Goal: Task Accomplishment & Management: Use online tool/utility

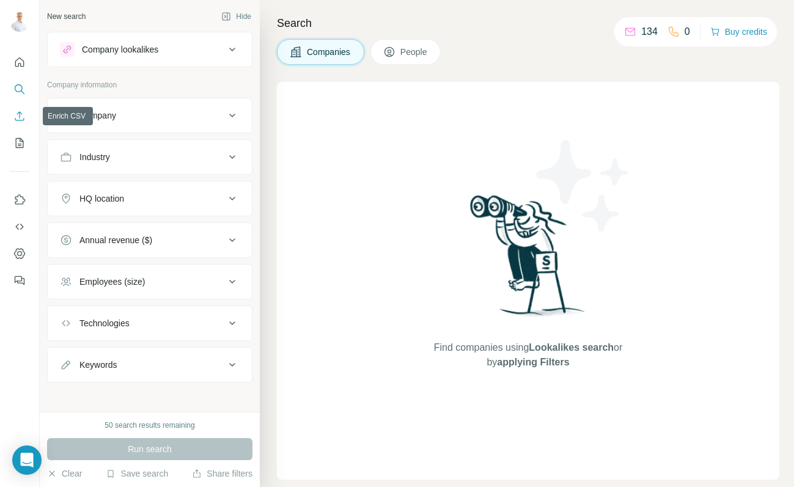
click at [26, 113] on button "Enrich CSV" at bounding box center [20, 116] width 20 height 22
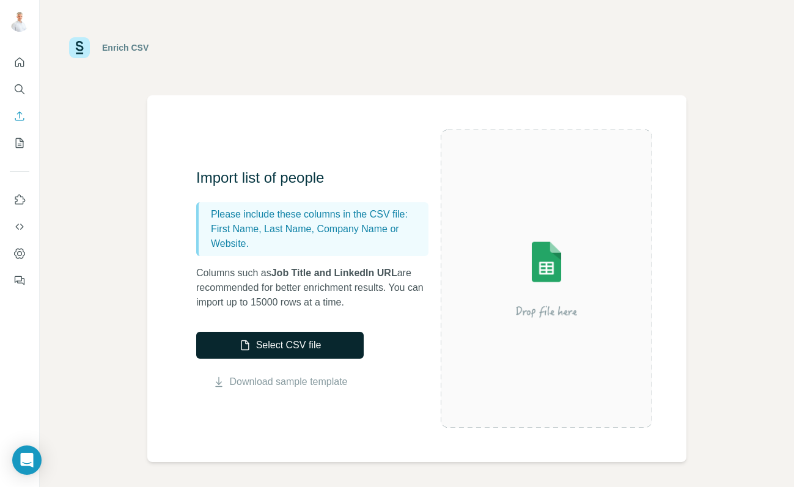
click at [306, 348] on button "Select CSV file" at bounding box center [279, 345] width 167 height 27
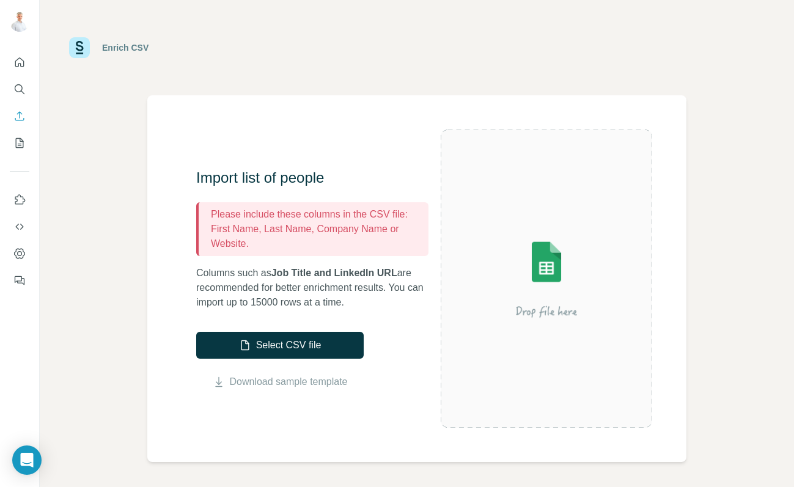
click at [277, 232] on p "First Name, Last Name, Company Name or Website." at bounding box center [317, 236] width 213 height 29
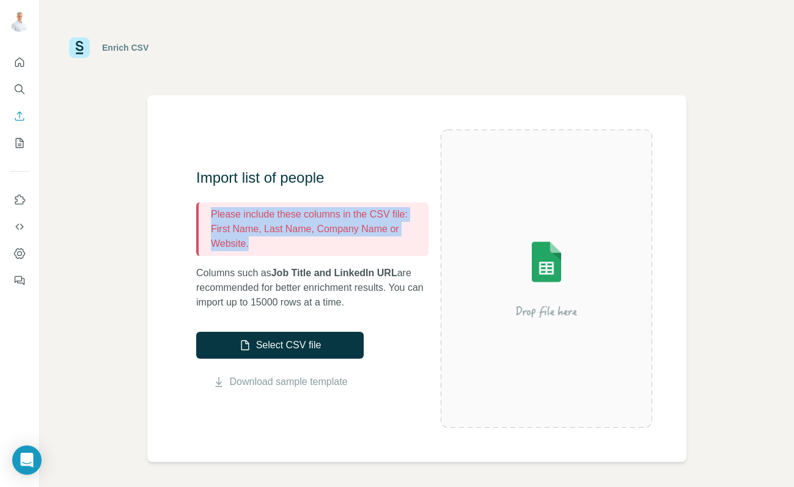
drag, startPoint x: 210, startPoint y: 214, endPoint x: 282, endPoint y: 244, distance: 77.5
click at [282, 244] on div "Please include these columns in the CSV file: First Name, Last Name, Company Na…" at bounding box center [312, 229] width 232 height 54
copy div "Please include these columns in the CSV file: First Name, Last Name, Company Na…"
click at [309, 346] on button "Select CSV file" at bounding box center [279, 345] width 167 height 27
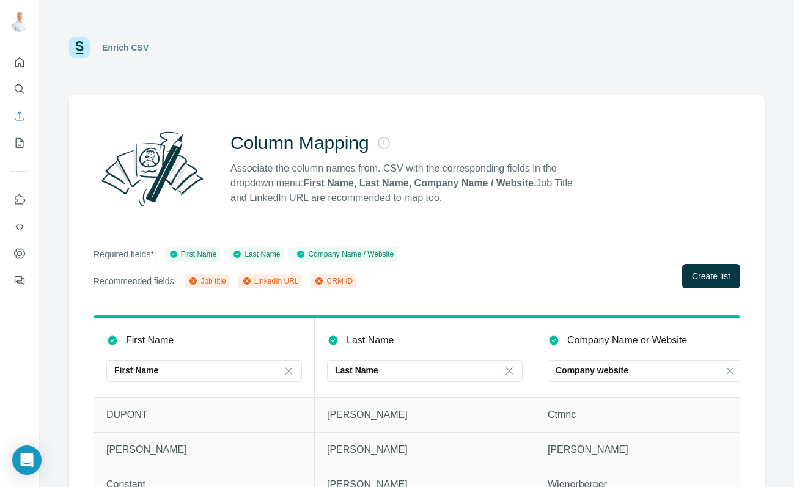
scroll to position [37, 0]
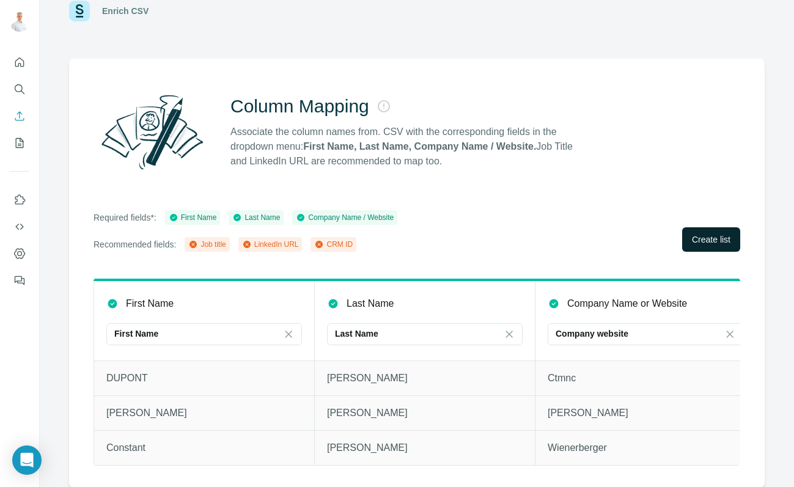
click at [710, 237] on span "Create list" at bounding box center [711, 239] width 38 height 12
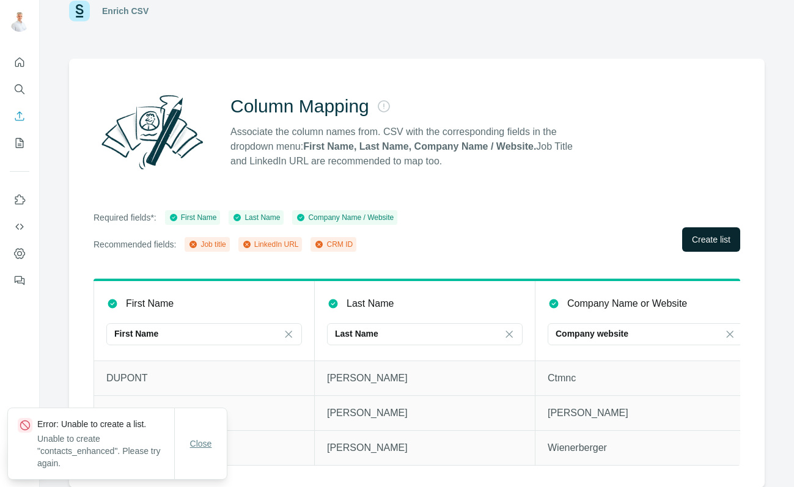
click at [202, 450] on span "Close" at bounding box center [201, 444] width 22 height 12
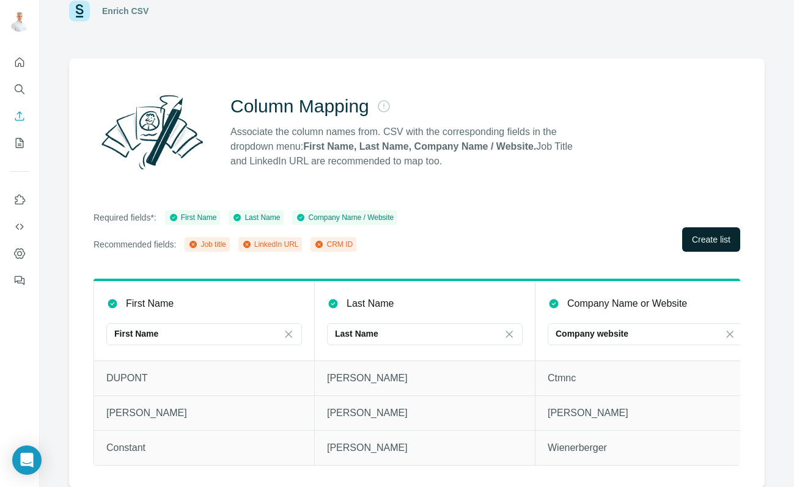
scroll to position [0, 0]
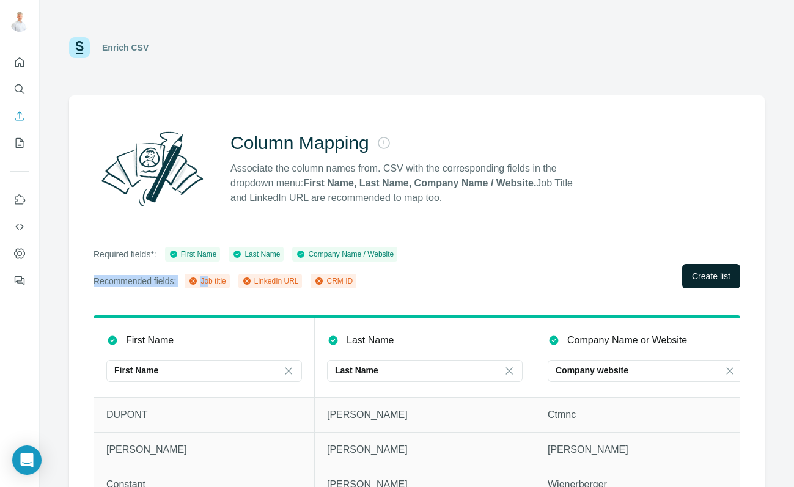
drag, startPoint x: 216, startPoint y: 281, endPoint x: 463, endPoint y: 267, distance: 246.7
click at [463, 266] on div "Required fields*: First Name Last Name Company Name / Website Recommended field…" at bounding box center [416, 268] width 647 height 42
click at [211, 284] on div "Job title" at bounding box center [206, 281] width 37 height 11
click at [277, 277] on div "LinkedIn URL" at bounding box center [270, 281] width 57 height 11
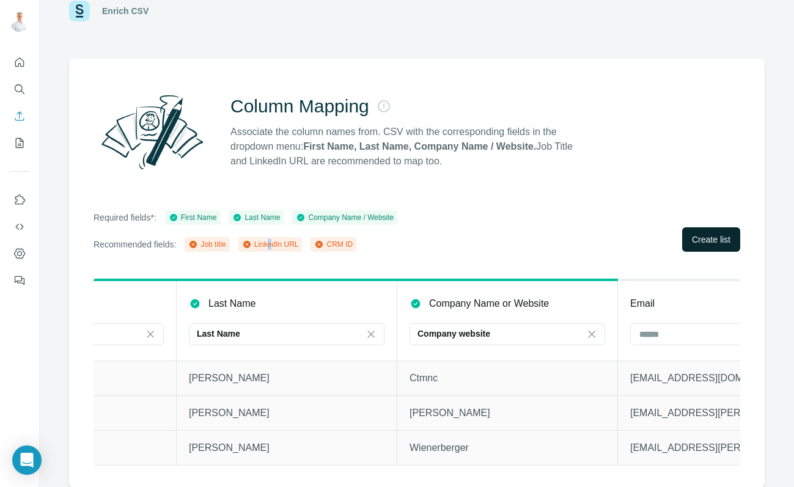
scroll to position [0, 236]
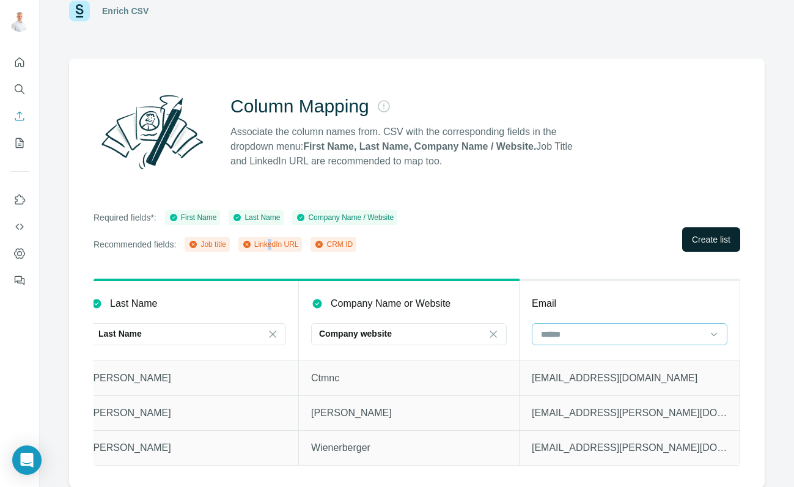
click at [582, 335] on input at bounding box center [622, 334] width 165 height 13
click at [592, 298] on div "Email" at bounding box center [630, 303] width 196 height 15
click at [704, 334] on input at bounding box center [622, 334] width 165 height 13
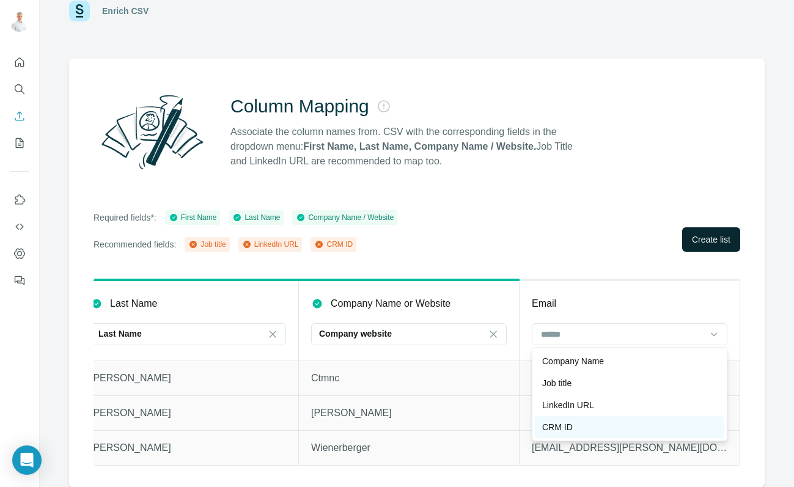
click at [618, 425] on div "CRM ID" at bounding box center [629, 427] width 175 height 12
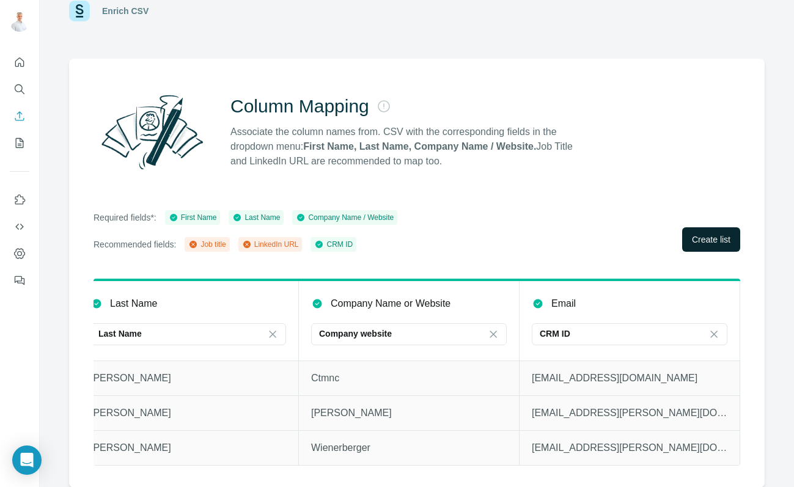
click at [704, 238] on span "Create list" at bounding box center [711, 239] width 38 height 12
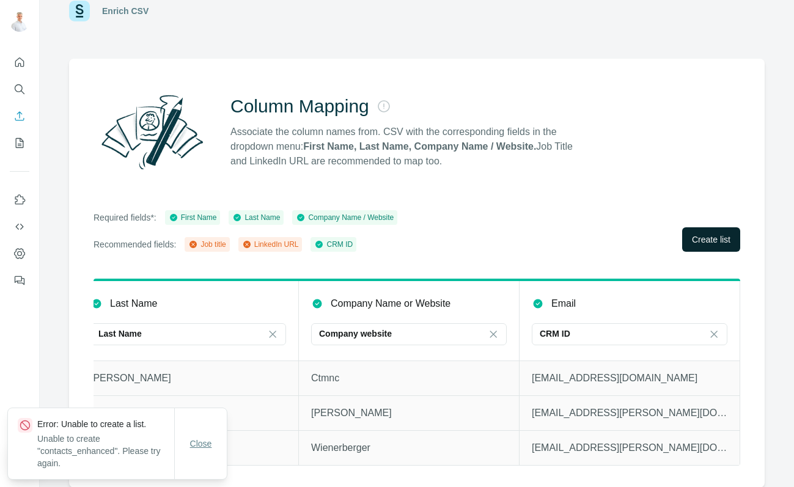
click at [200, 449] on span "Close" at bounding box center [201, 444] width 22 height 12
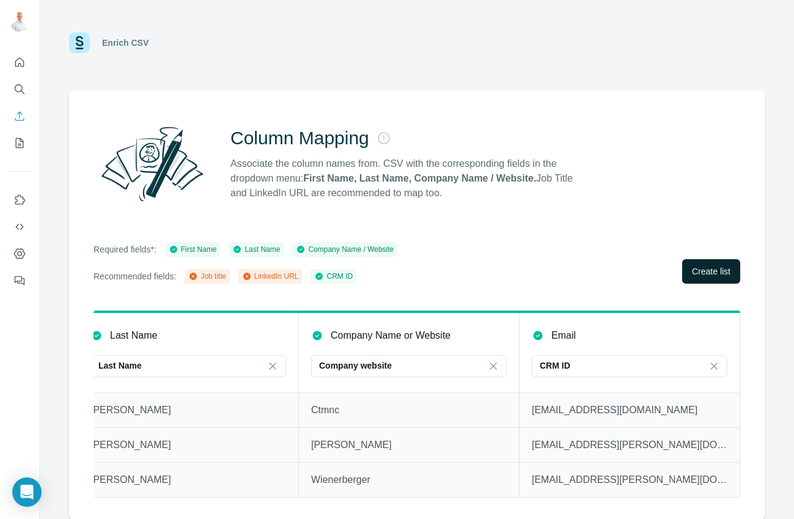
scroll to position [0, 0]
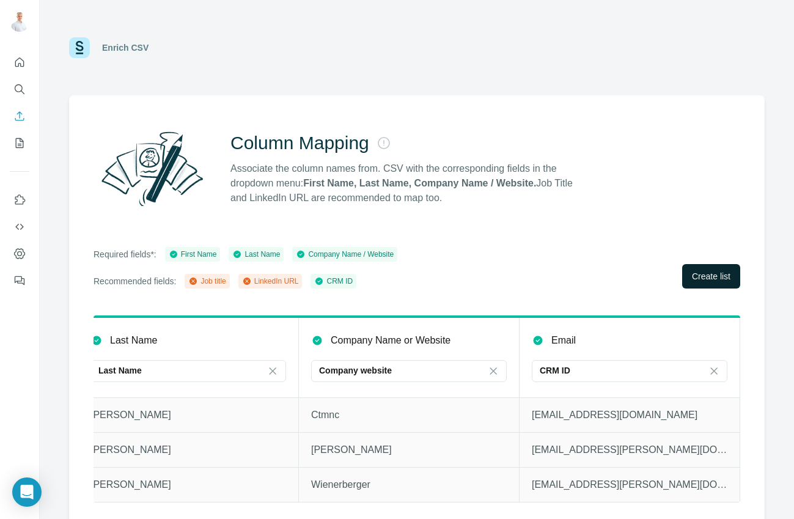
click at [705, 277] on span "Create list" at bounding box center [711, 276] width 38 height 12
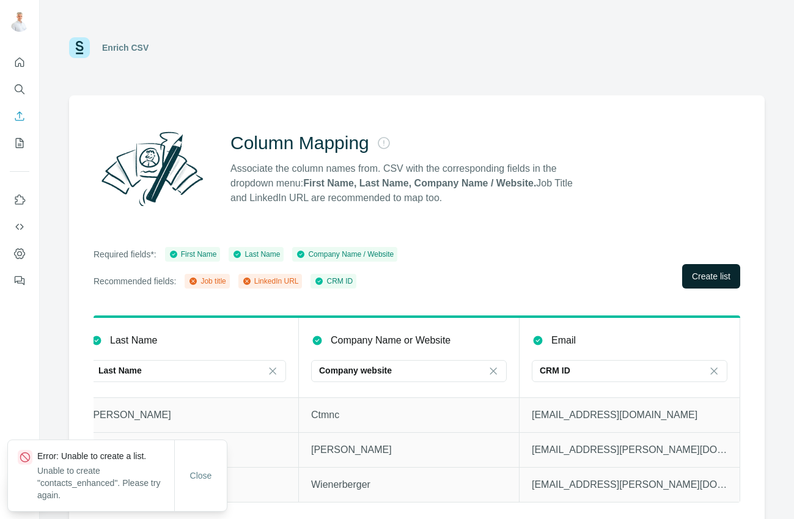
click at [705, 277] on span "Create list" at bounding box center [711, 276] width 38 height 12
click at [181, 480] on button "Close" at bounding box center [200, 475] width 39 height 22
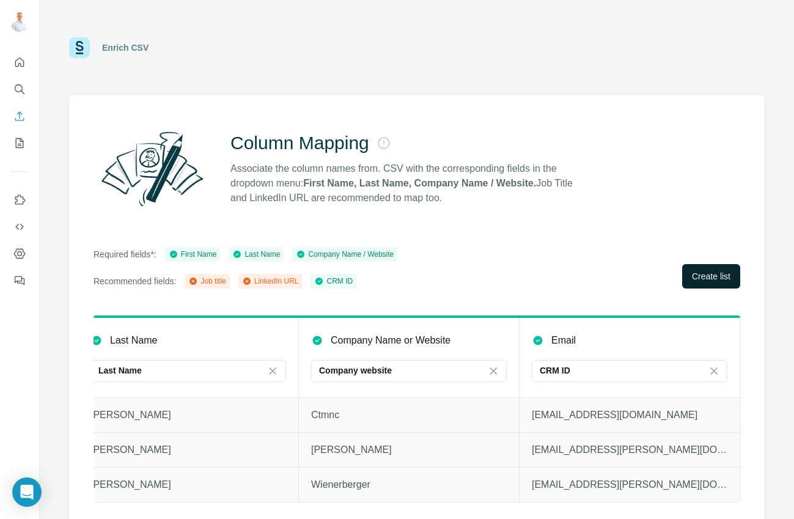
click at [537, 340] on icon at bounding box center [538, 340] width 4 height 3
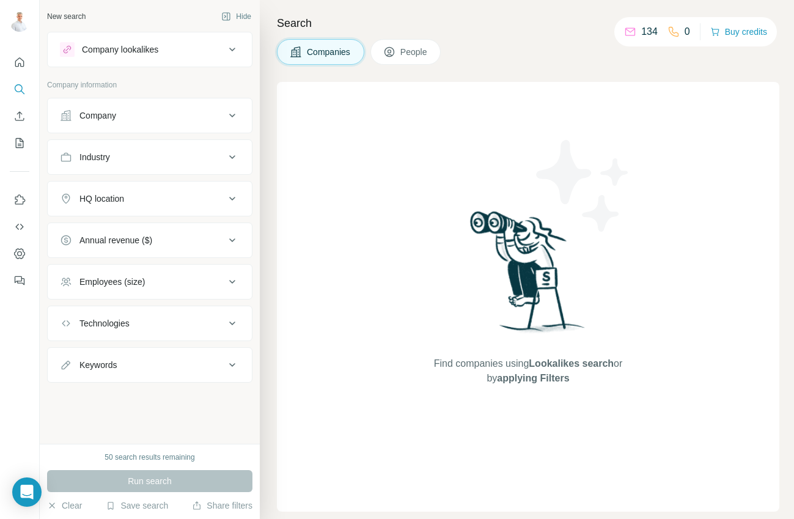
click at [625, 35] on icon at bounding box center [630, 32] width 10 height 8
click at [17, 119] on icon "Enrich CSV" at bounding box center [19, 116] width 12 height 12
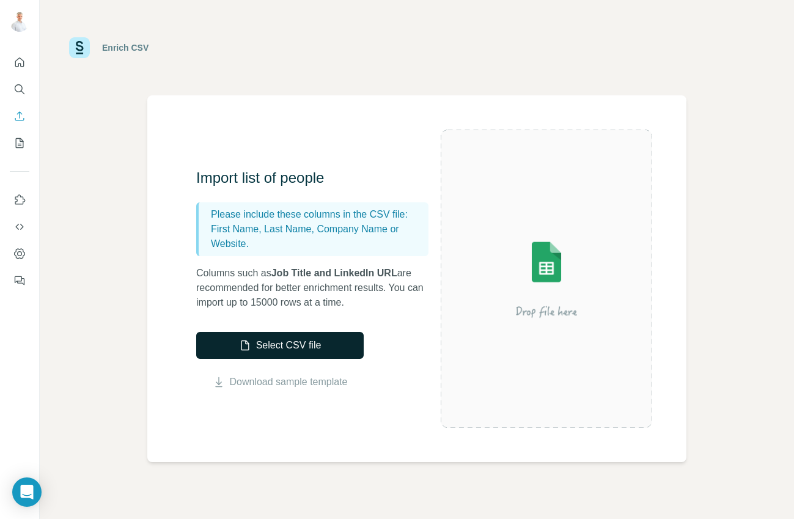
click at [277, 348] on button "Select CSV file" at bounding box center [279, 345] width 167 height 27
click at [316, 344] on button "Select CSV file" at bounding box center [279, 345] width 167 height 27
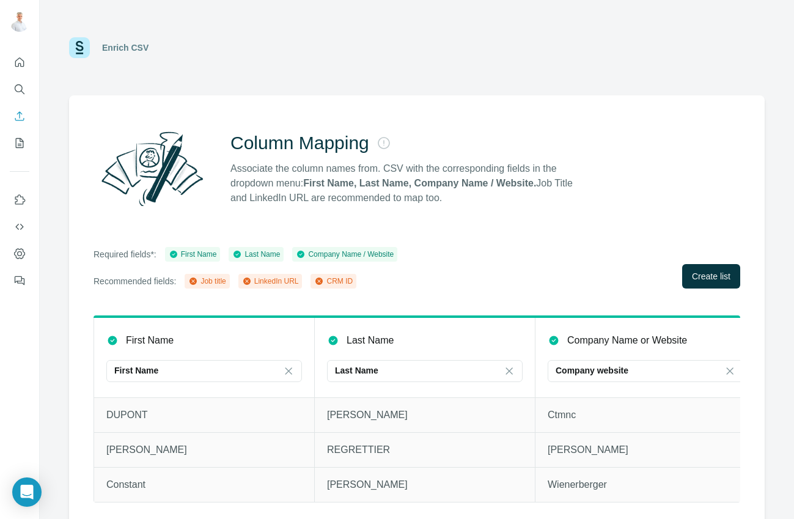
scroll to position [5, 0]
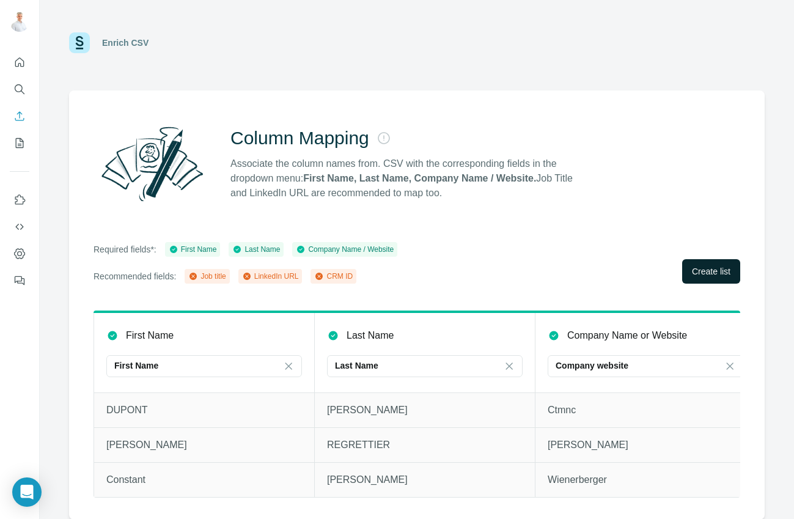
click at [704, 273] on span "Create list" at bounding box center [711, 271] width 38 height 12
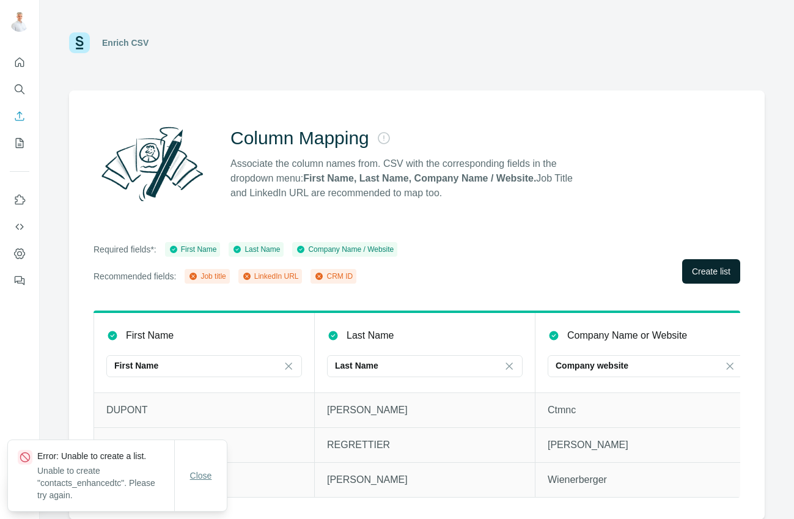
click at [197, 482] on span "Close" at bounding box center [201, 475] width 22 height 12
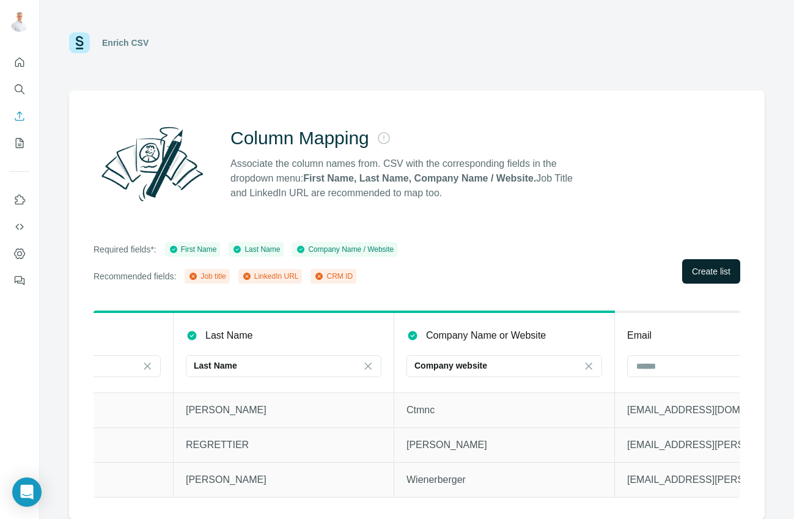
scroll to position [0, 236]
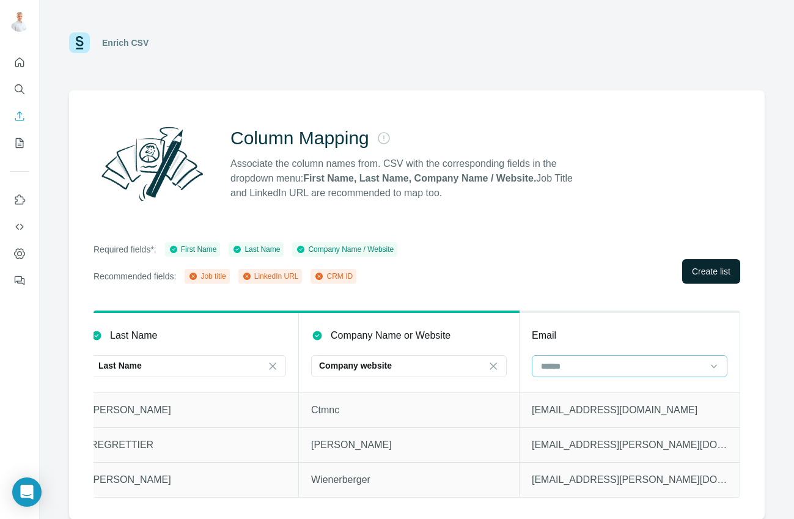
click at [616, 364] on input at bounding box center [622, 365] width 165 height 13
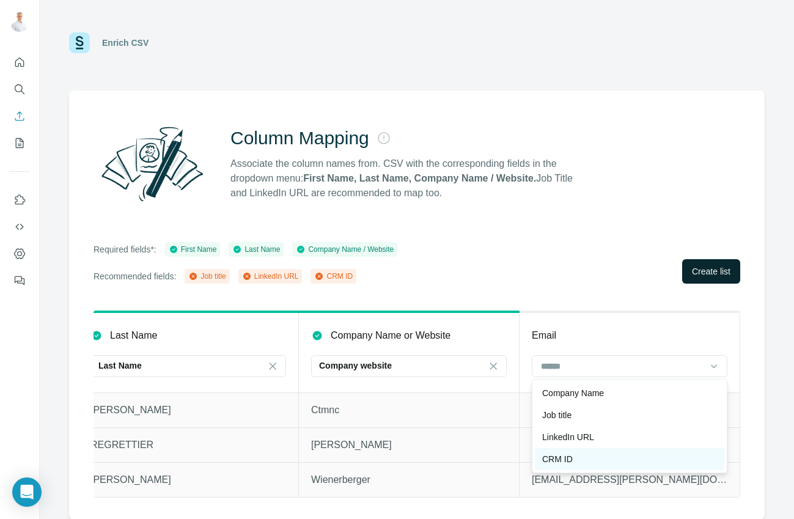
click at [595, 457] on div "CRM ID" at bounding box center [629, 459] width 175 height 12
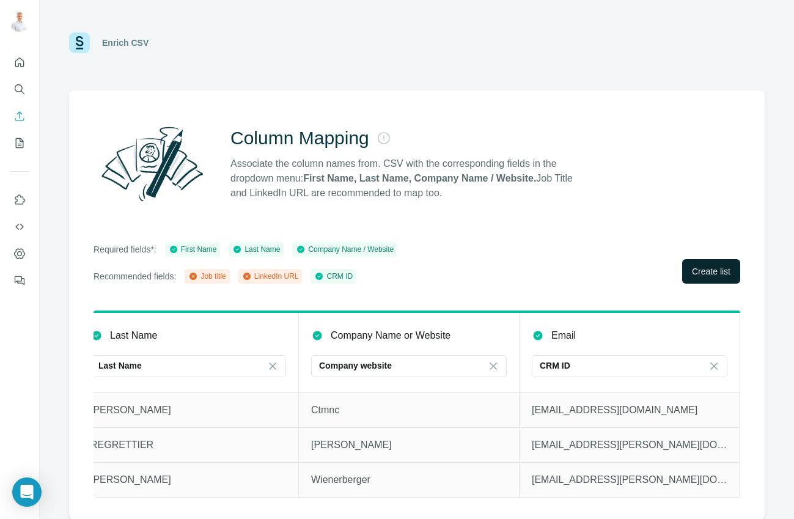
click at [707, 267] on span "Create list" at bounding box center [711, 271] width 38 height 12
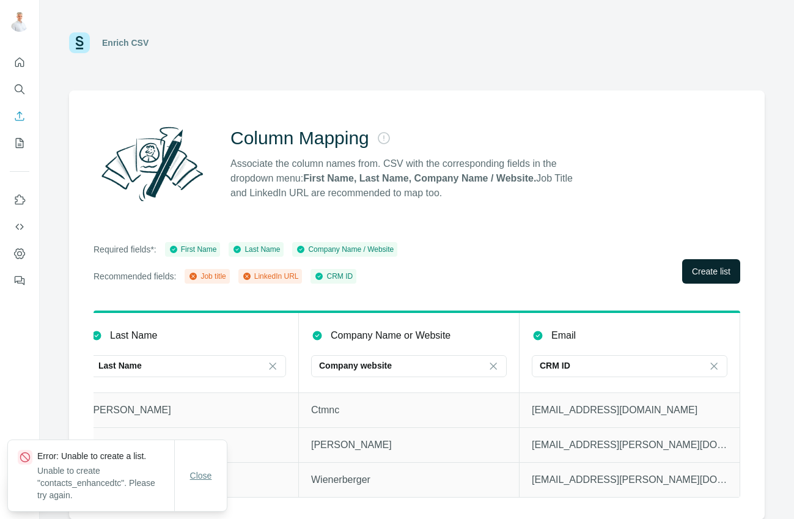
click at [199, 482] on span "Close" at bounding box center [201, 475] width 22 height 12
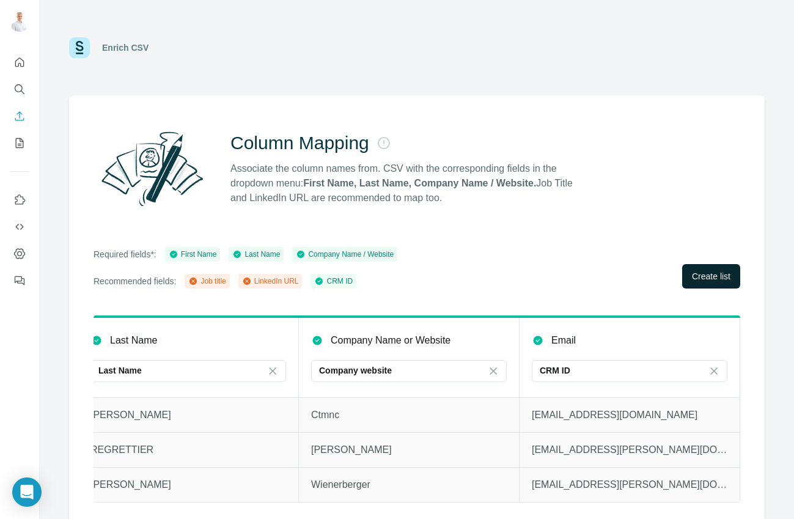
scroll to position [0, 0]
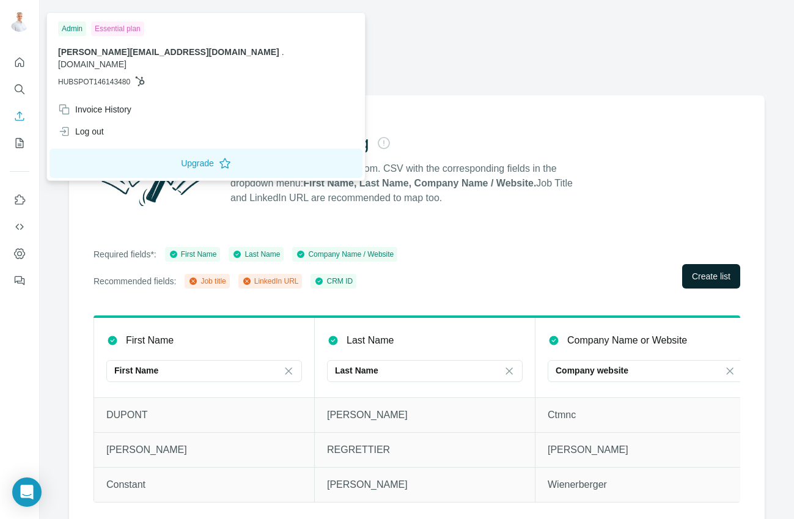
click at [13, 23] on img at bounding box center [20, 22] width 20 height 20
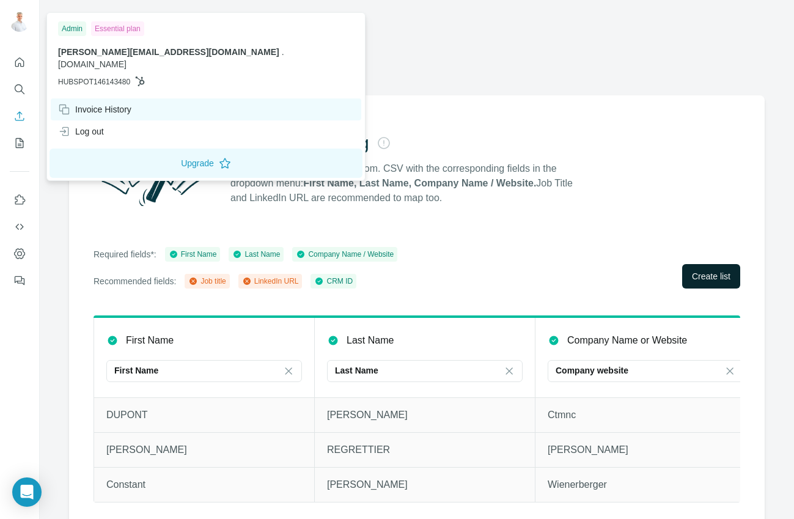
click at [81, 103] on div "Invoice History" at bounding box center [94, 109] width 73 height 12
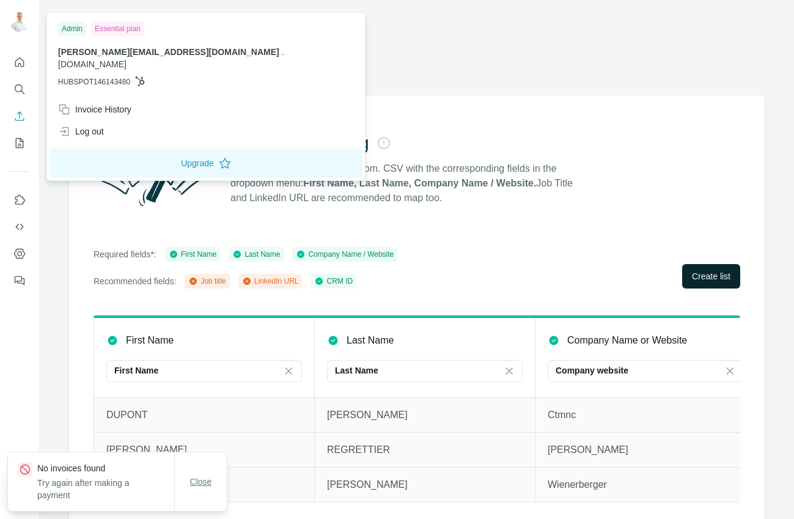
click at [203, 480] on span "Close" at bounding box center [201, 481] width 22 height 12
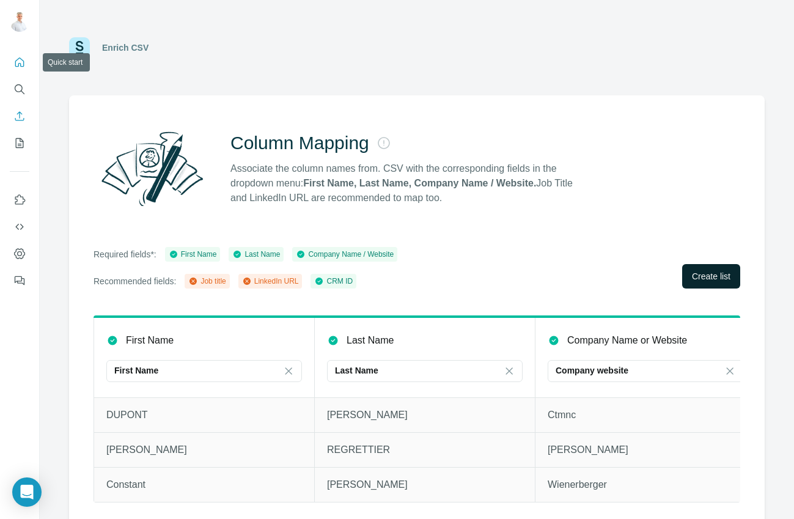
click at [13, 67] on icon "Quick start" at bounding box center [19, 62] width 12 height 12
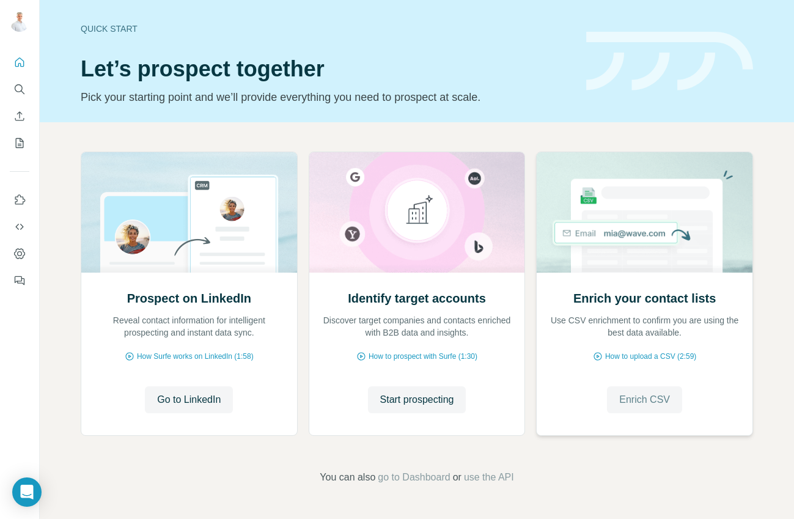
click at [653, 397] on span "Enrich CSV" at bounding box center [644, 399] width 51 height 15
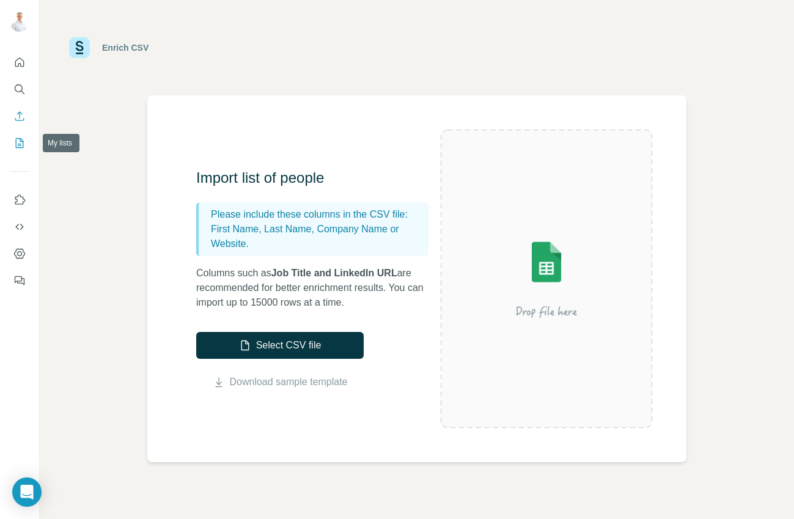
click at [20, 144] on icon "My lists" at bounding box center [21, 142] width 6 height 8
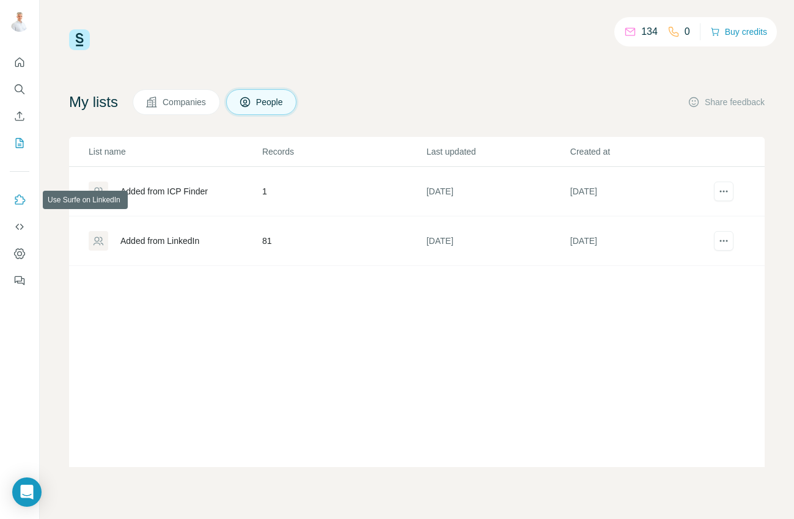
click at [18, 201] on icon "Use Surfe on LinkedIn" at bounding box center [19, 200] width 12 height 12
click at [18, 68] on button "Quick start" at bounding box center [20, 62] width 20 height 22
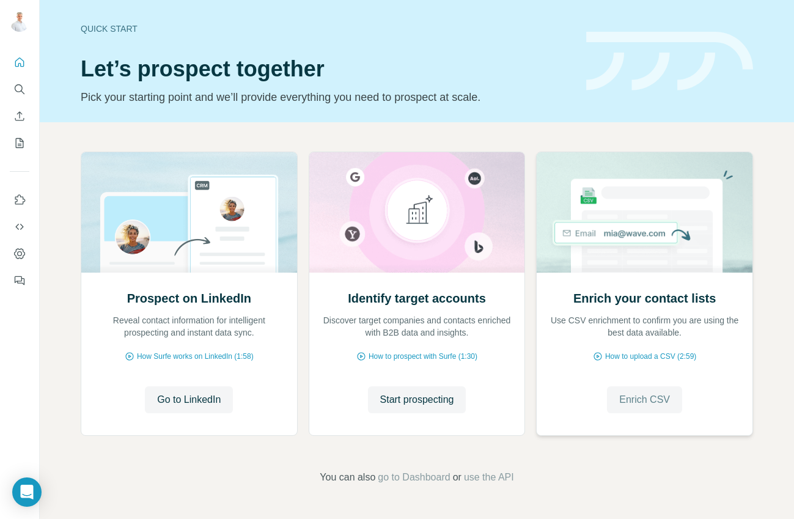
click at [629, 404] on span "Enrich CSV" at bounding box center [644, 399] width 51 height 15
click at [612, 360] on span "How to upload a CSV (2:59)" at bounding box center [650, 356] width 91 height 11
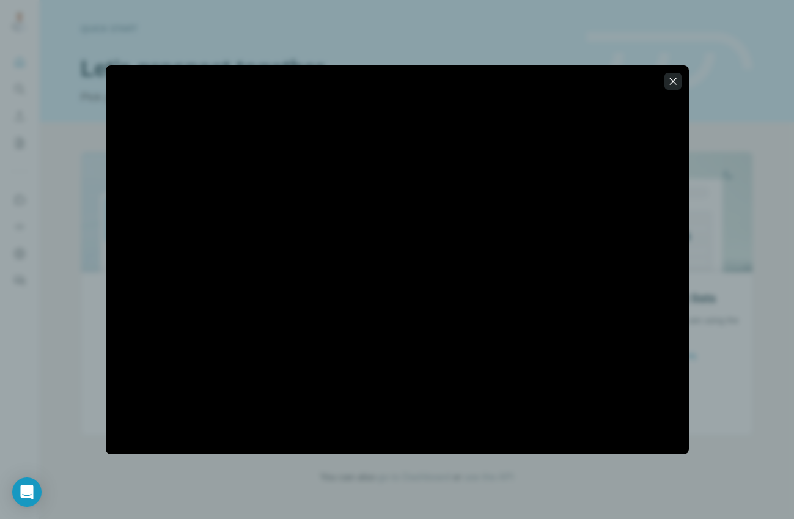
click at [673, 81] on icon "button" at bounding box center [672, 81] width 7 height 7
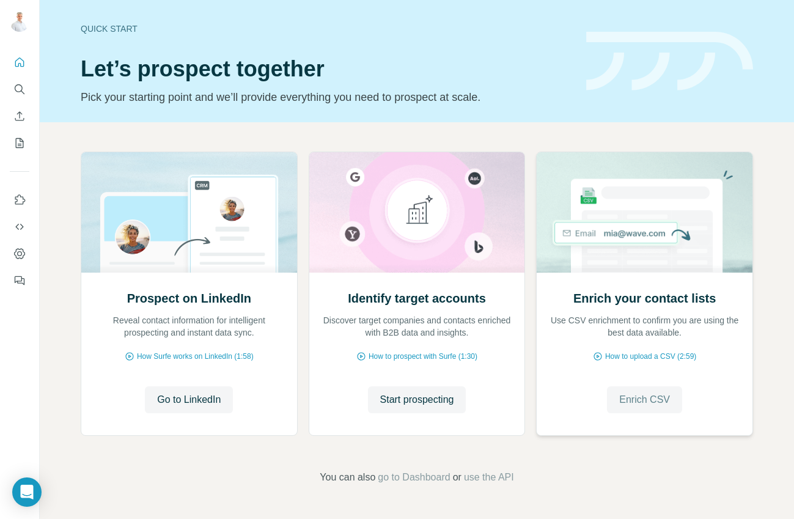
click at [643, 401] on span "Enrich CSV" at bounding box center [644, 399] width 51 height 15
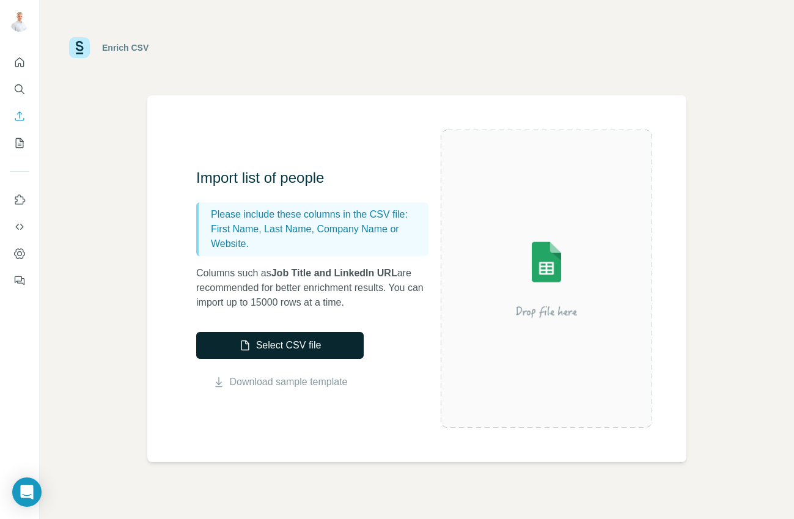
click at [266, 341] on button "Select CSV file" at bounding box center [279, 345] width 167 height 27
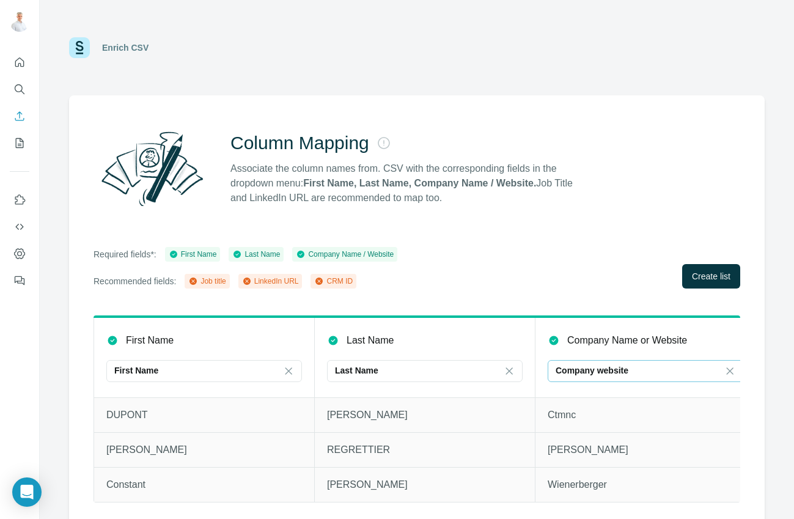
scroll to position [0, 16]
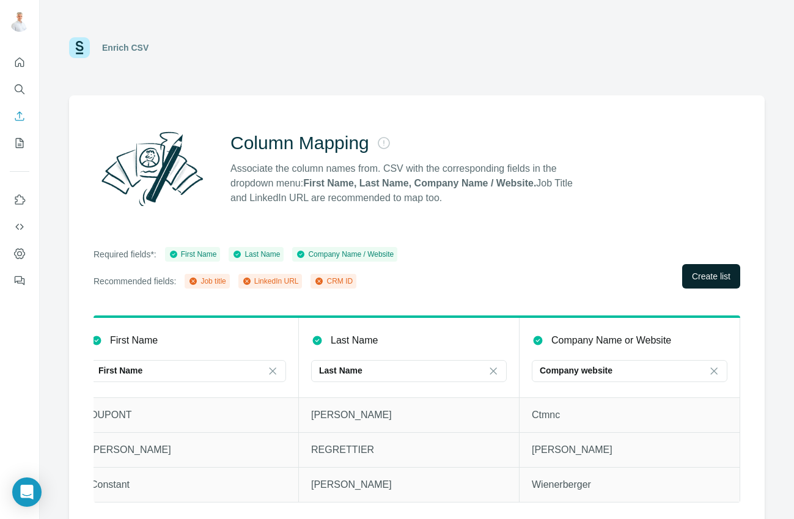
click at [701, 272] on span "Create list" at bounding box center [711, 276] width 38 height 12
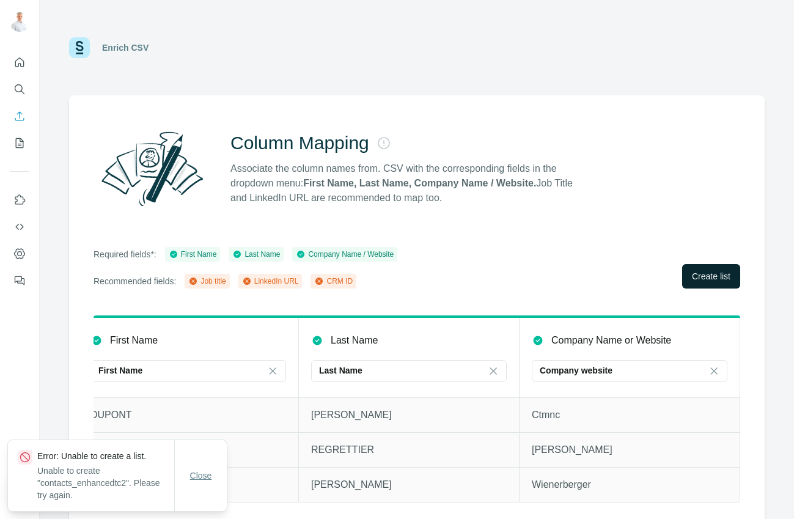
click at [202, 476] on span "Close" at bounding box center [201, 475] width 22 height 12
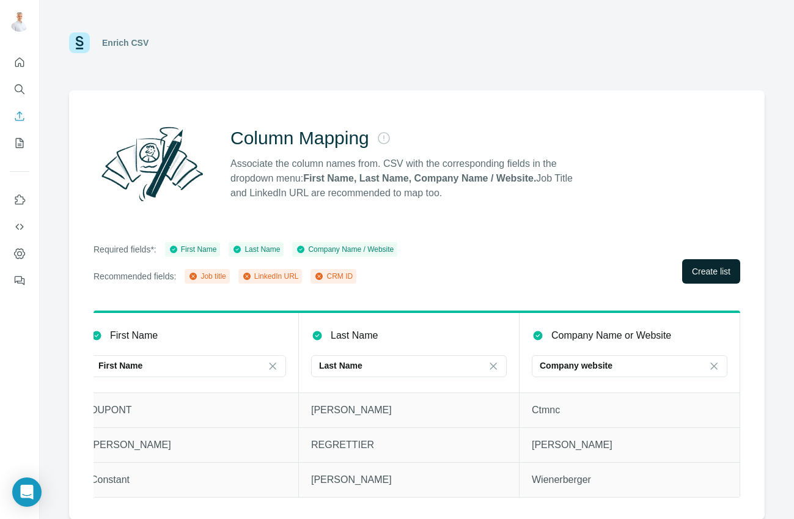
scroll to position [0, 0]
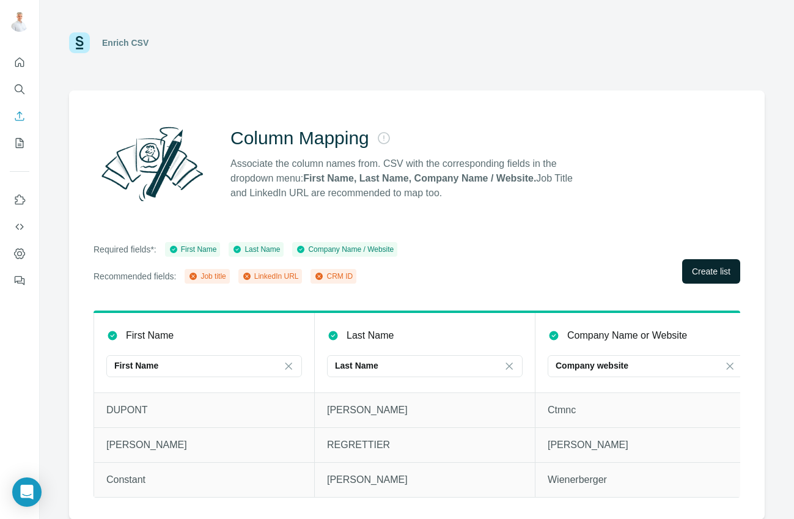
click at [706, 267] on span "Create list" at bounding box center [711, 271] width 38 height 12
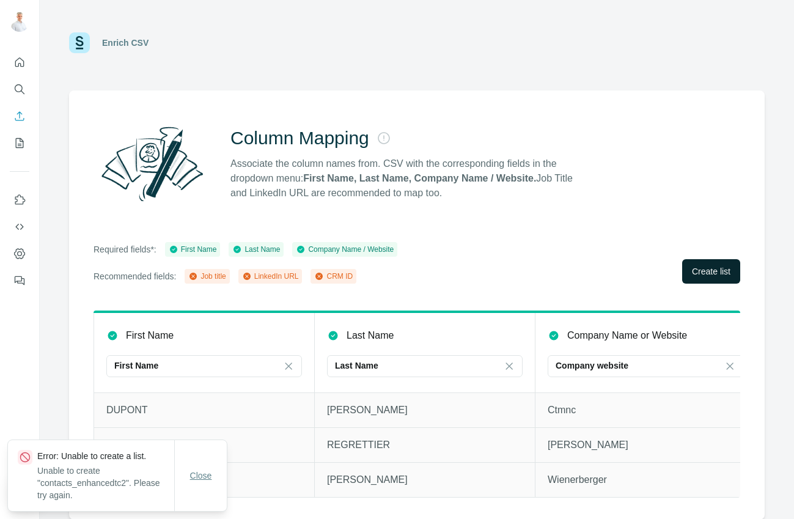
click at [200, 482] on span "Close" at bounding box center [201, 475] width 22 height 12
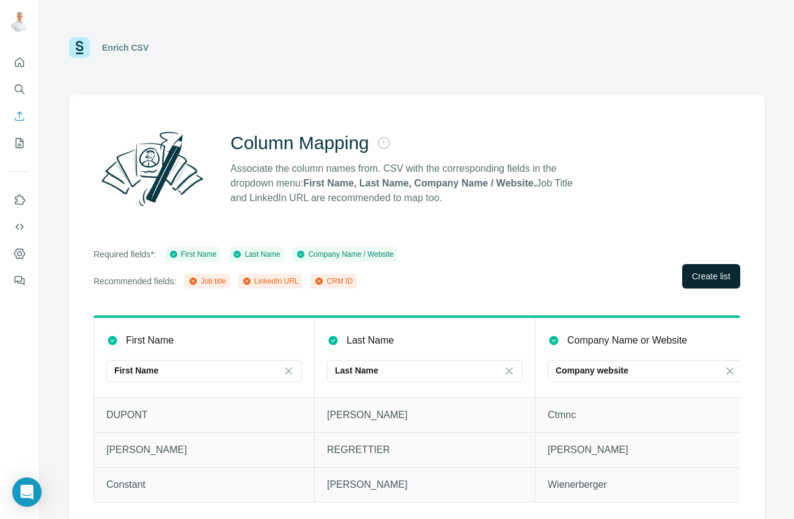
scroll to position [0, 16]
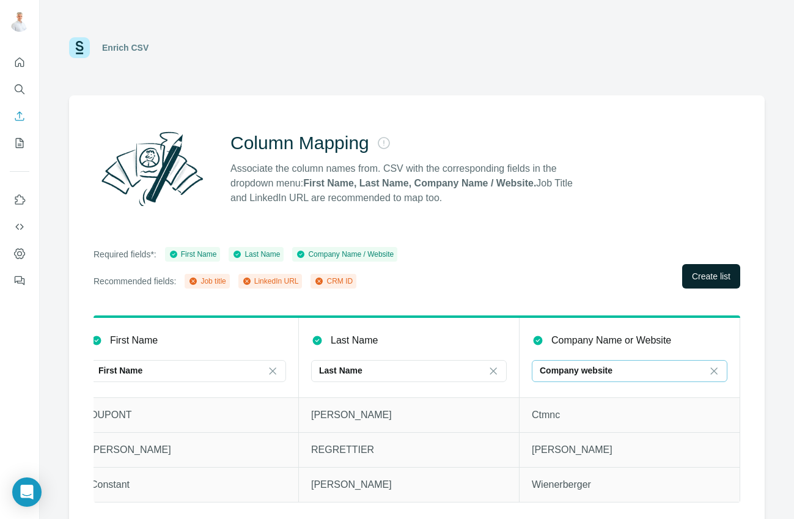
click at [684, 370] on div "Company website" at bounding box center [622, 370] width 165 height 12
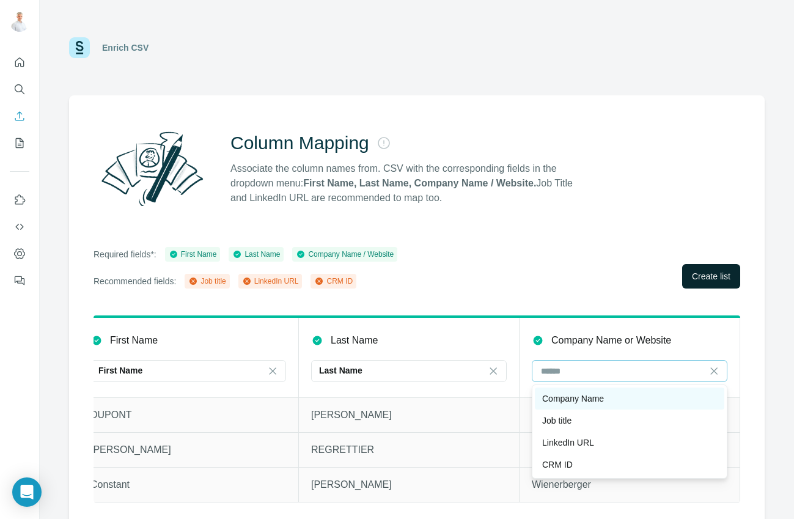
click at [631, 402] on div "Company Name" at bounding box center [629, 398] width 175 height 12
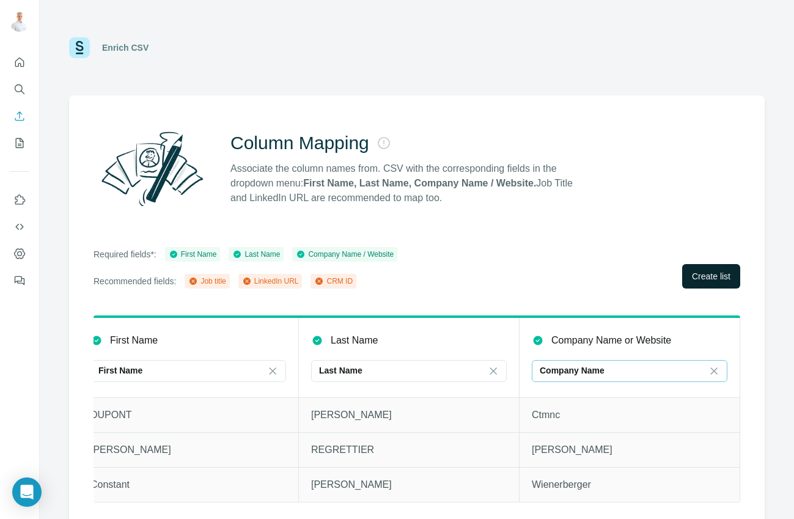
click at [705, 279] on span "Create list" at bounding box center [711, 276] width 38 height 12
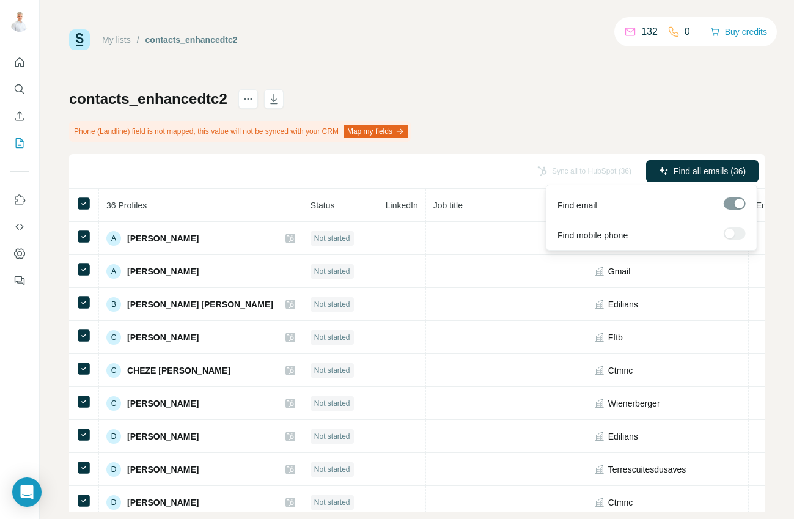
click at [744, 232] on div at bounding box center [735, 233] width 22 height 12
click at [736, 233] on div at bounding box center [735, 233] width 22 height 12
click at [714, 170] on span "Find all emails (36)" at bounding box center [709, 171] width 72 height 12
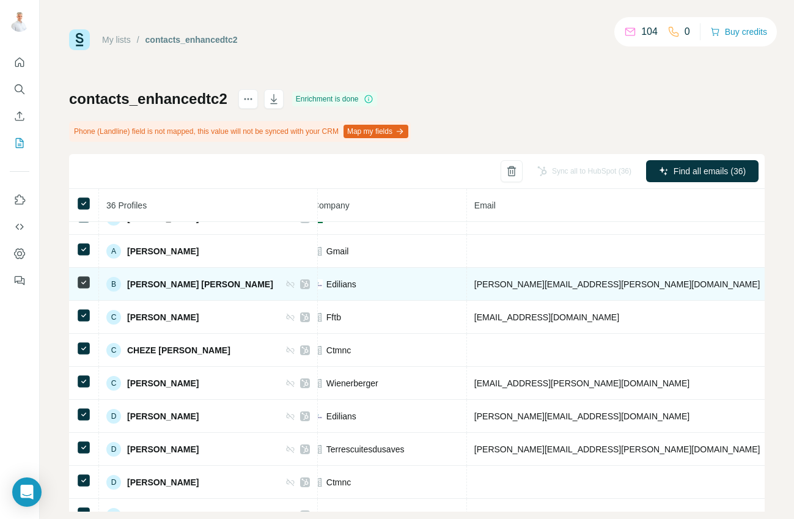
scroll to position [0, 318]
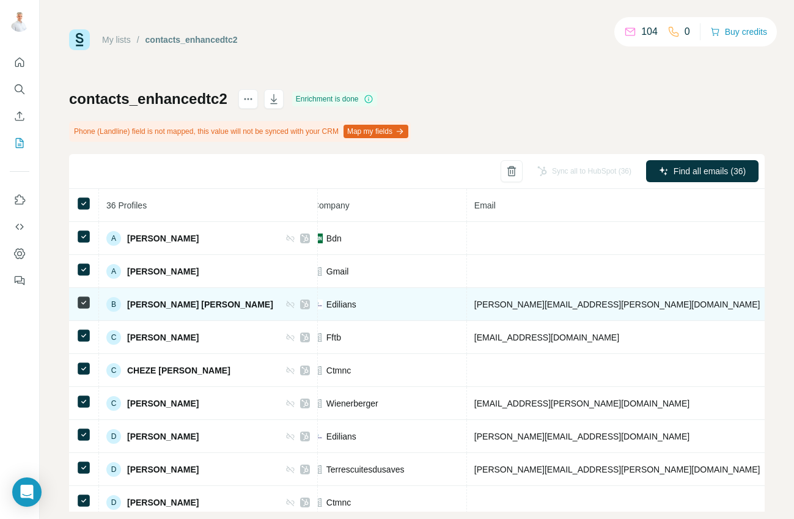
click at [498, 307] on span "[PERSON_NAME][EMAIL_ADDRESS][PERSON_NAME][DOMAIN_NAME]" at bounding box center [617, 304] width 286 height 10
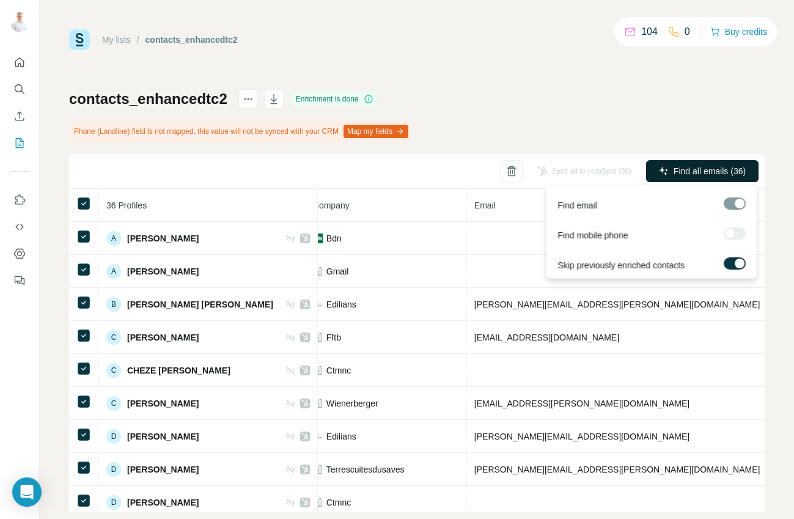
click at [693, 172] on span "Find all emails (36)" at bounding box center [709, 171] width 72 height 12
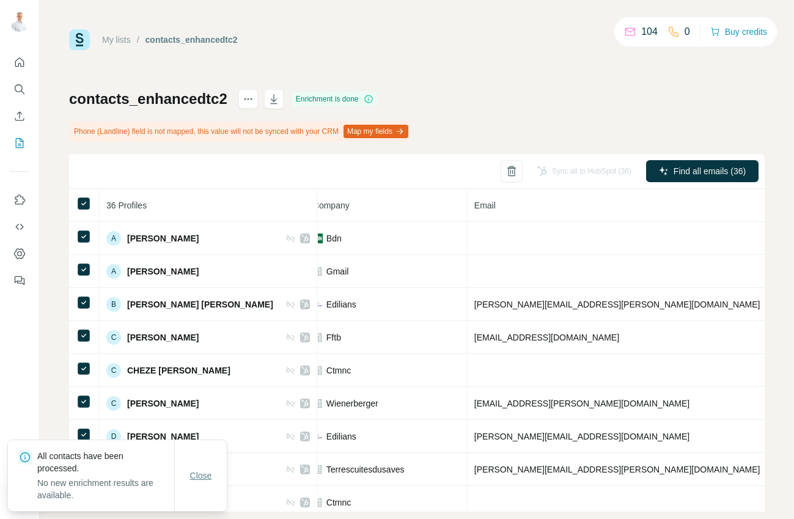
click at [203, 475] on span "Close" at bounding box center [201, 475] width 22 height 12
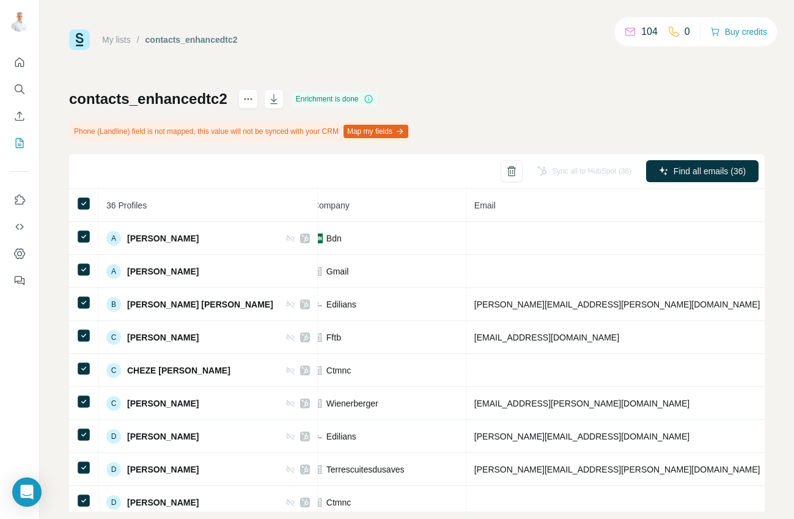
click at [405, 128] on button "Map my fields" at bounding box center [375, 131] width 65 height 13
